Goal: Task Accomplishment & Management: Use online tool/utility

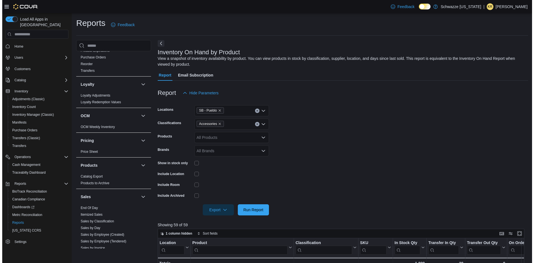
scroll to position [250, 0]
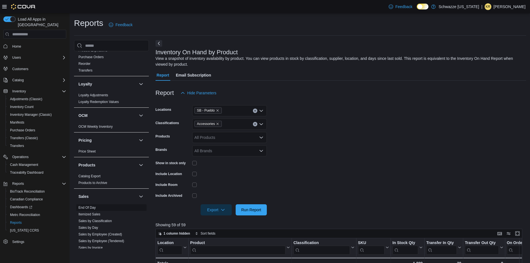
click at [89, 209] on link "End Of Day" at bounding box center [86, 207] width 17 height 4
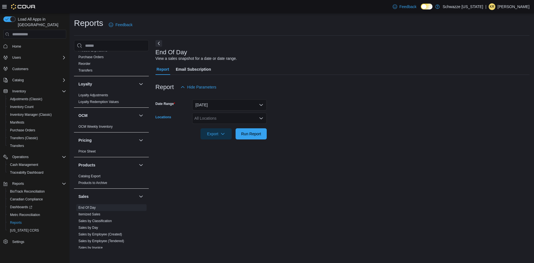
click at [221, 121] on div "All Locations" at bounding box center [229, 118] width 75 height 11
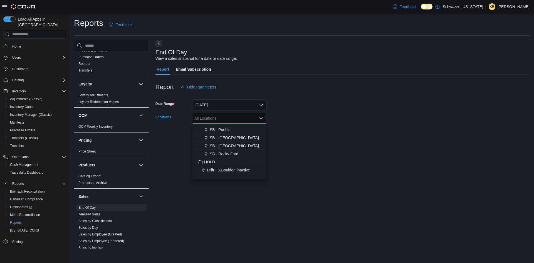
scroll to position [267, 0]
click at [224, 125] on span "SB - Pueblo" at bounding box center [220, 127] width 21 height 6
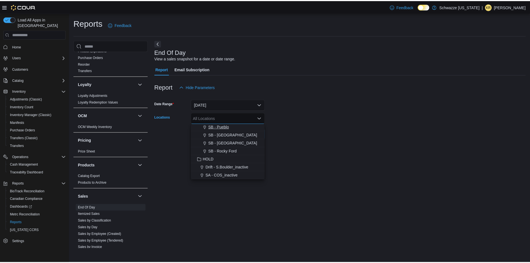
scroll to position [259, 0]
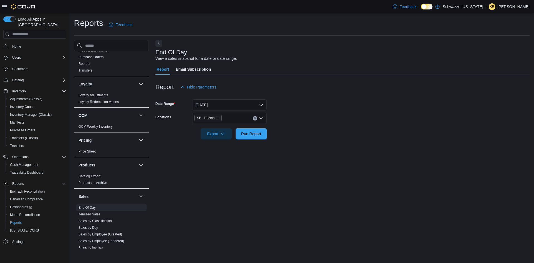
click at [283, 139] on div at bounding box center [342, 142] width 374 height 7
click at [249, 131] on span "Run Report" at bounding box center [251, 134] width 20 height 6
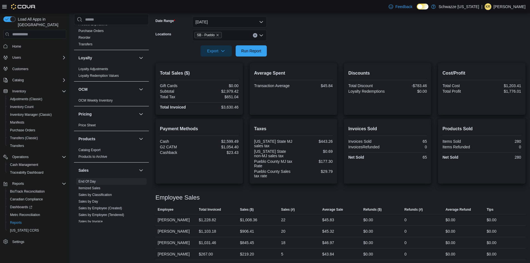
scroll to position [84, 0]
